Goal: Navigation & Orientation: Find specific page/section

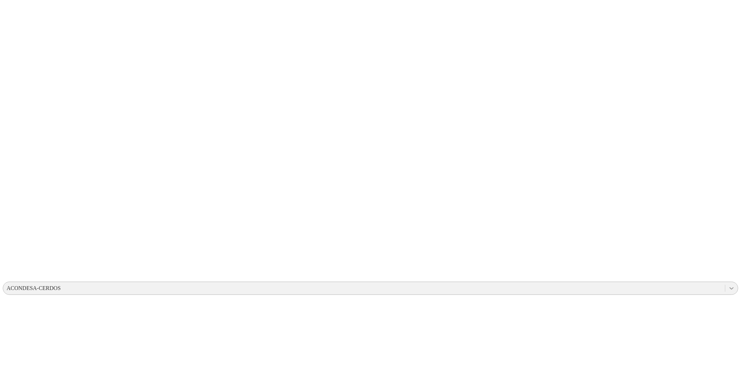
click at [494, 228] on icon at bounding box center [731, 288] width 7 height 7
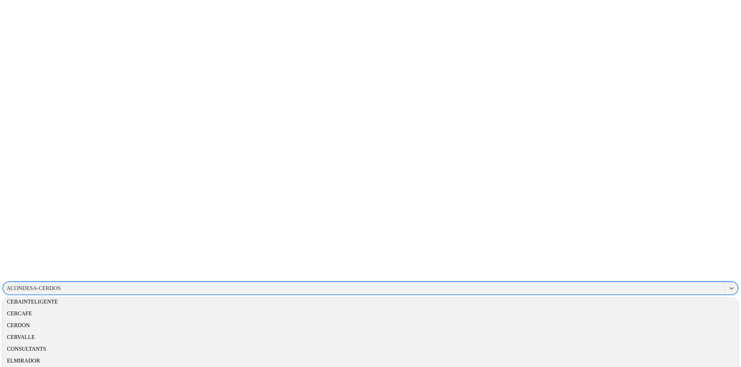
scroll to position [77, 0]
click at [494, 228] on div "CONSULTANTS" at bounding box center [370, 346] width 735 height 12
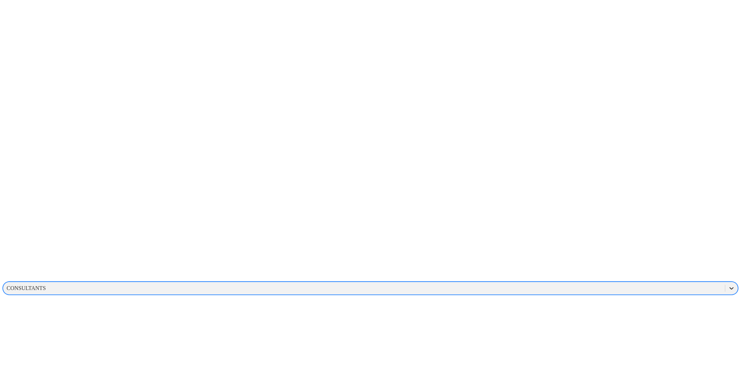
click at [494, 228] on icon at bounding box center [731, 288] width 7 height 7
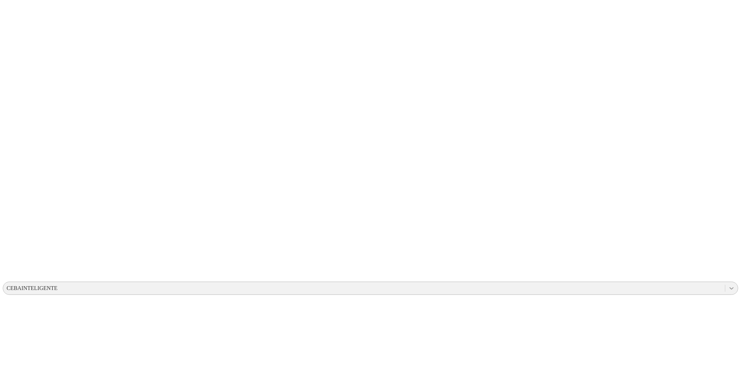
click at [494, 228] on icon at bounding box center [731, 288] width 7 height 7
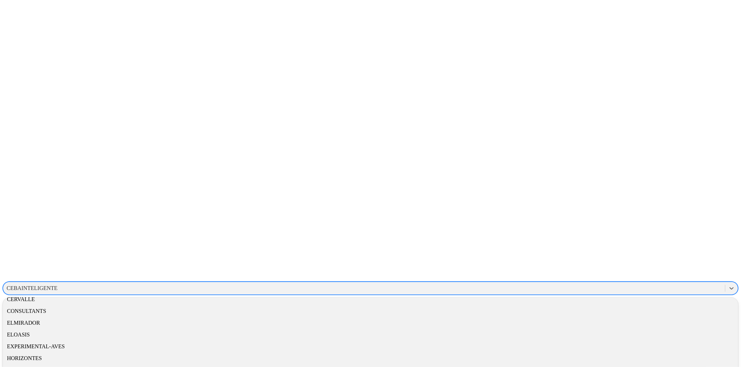
scroll to position [114, 0]
click at [494, 228] on div "CONSULTANTS" at bounding box center [370, 310] width 735 height 12
